Goal: Navigation & Orientation: Find specific page/section

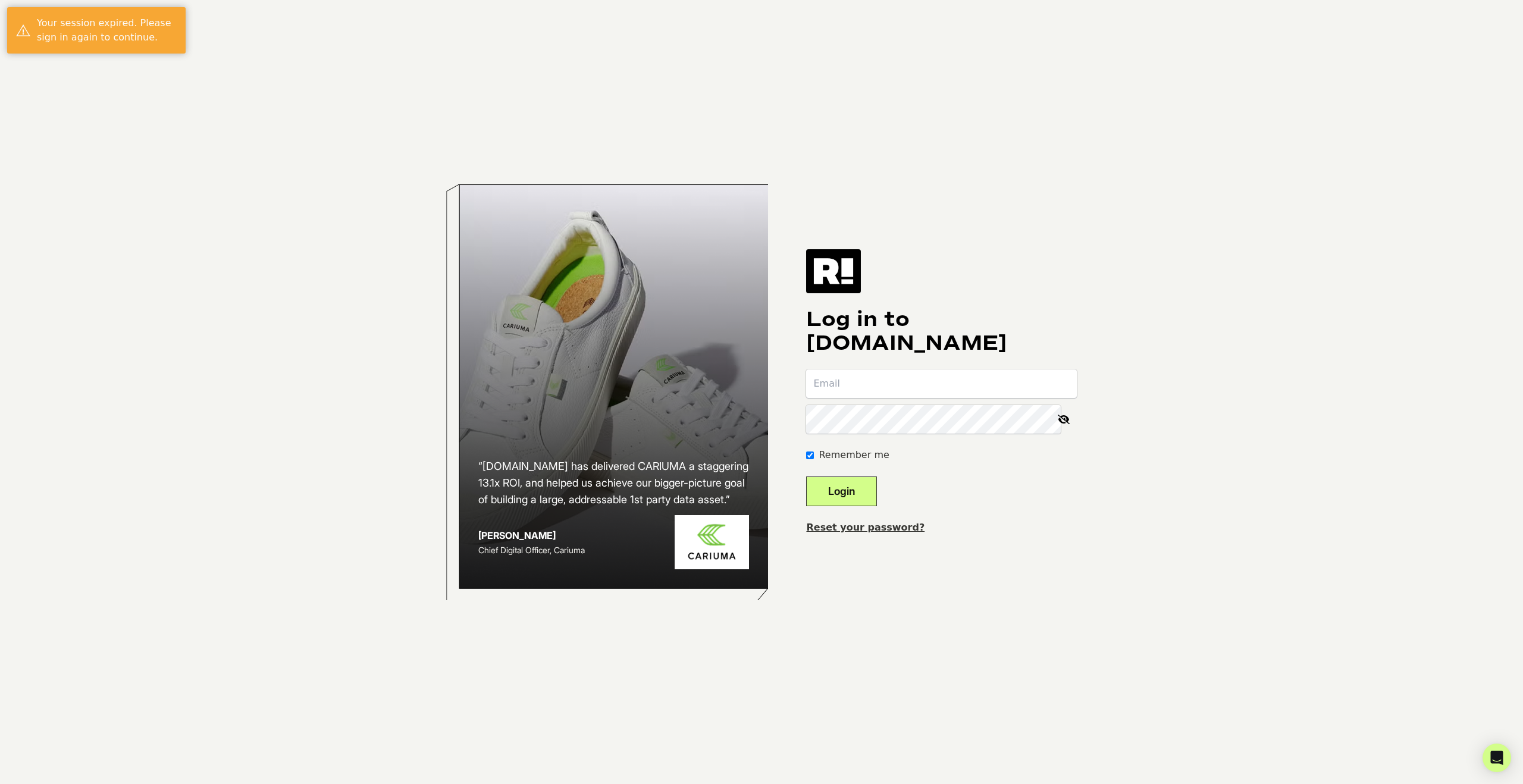
type input "[PERSON_NAME][EMAIL_ADDRESS][DOMAIN_NAME]"
click at [877, 488] on button "Login" at bounding box center [841, 491] width 71 height 30
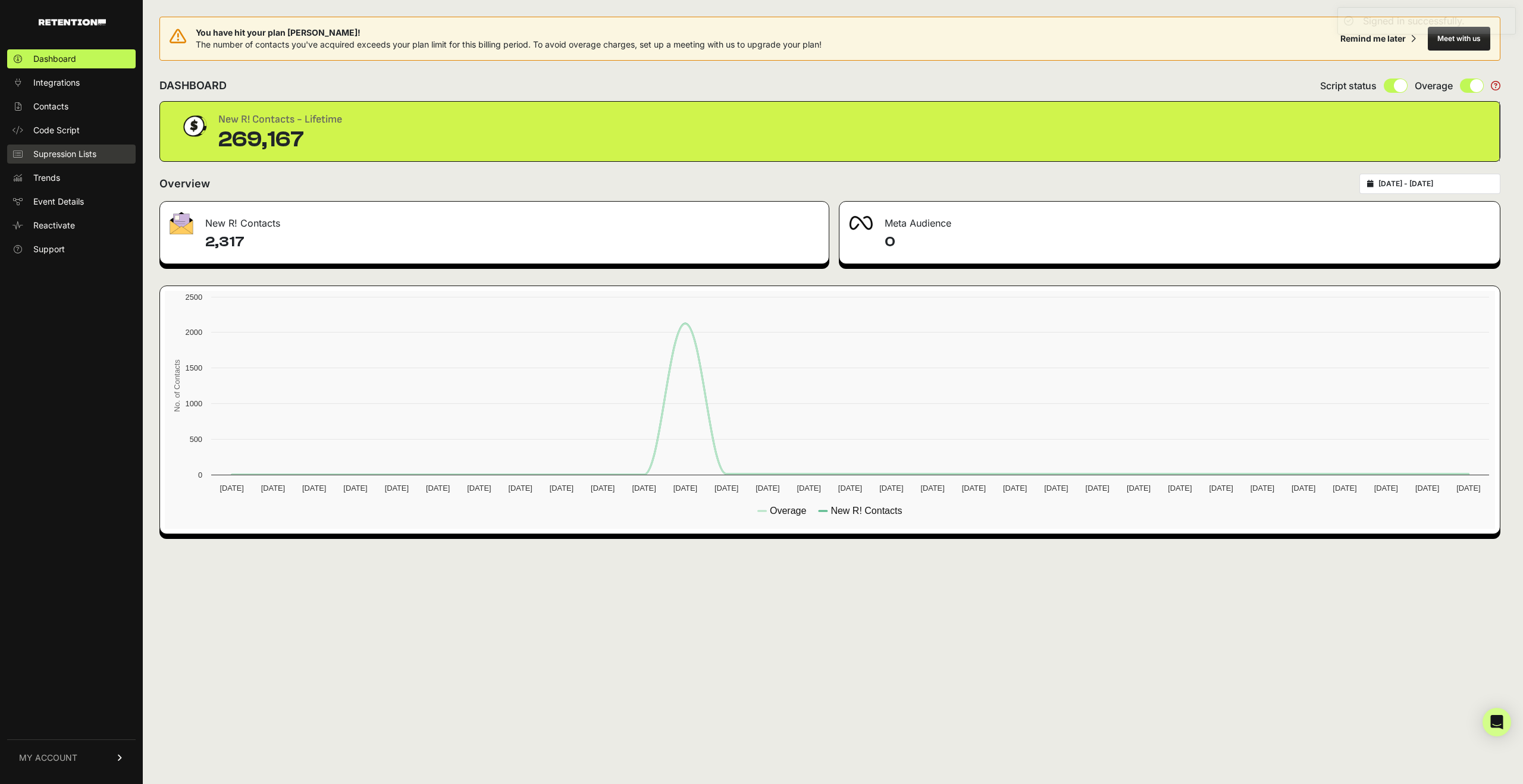
click at [85, 151] on span "Supression Lists" at bounding box center [65, 155] width 63 height 12
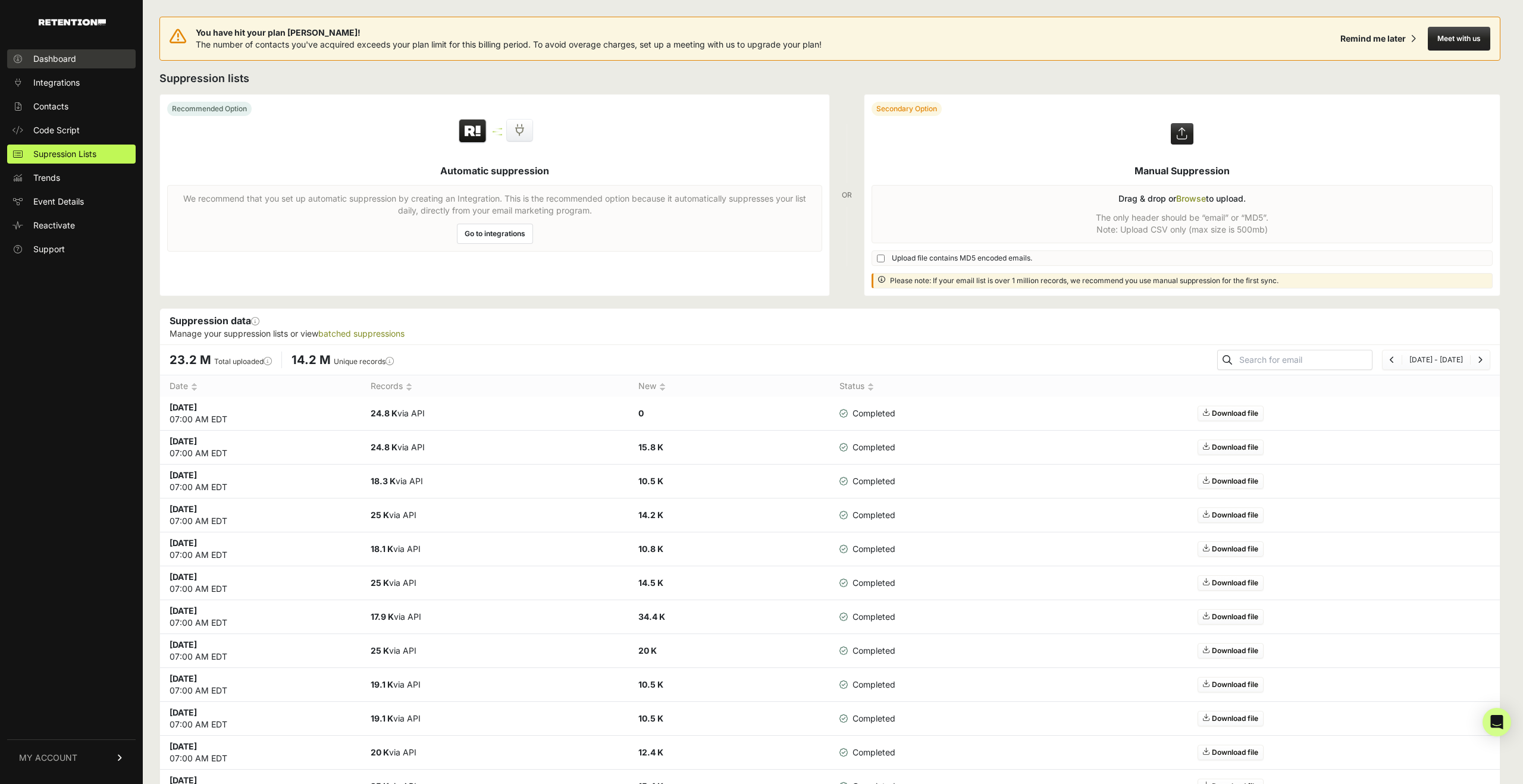
click at [69, 59] on span "Dashboard" at bounding box center [55, 59] width 43 height 12
